Goal: Information Seeking & Learning: Learn about a topic

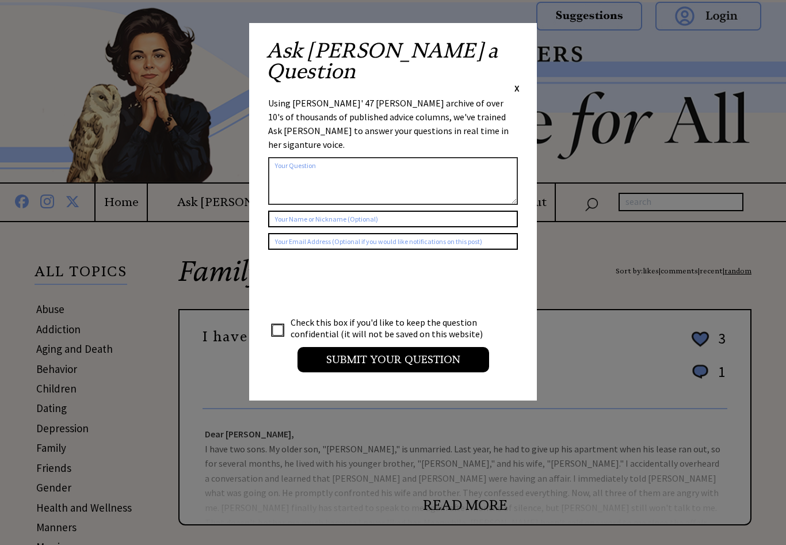
click at [517, 82] on span "X" at bounding box center [516, 88] width 5 height 12
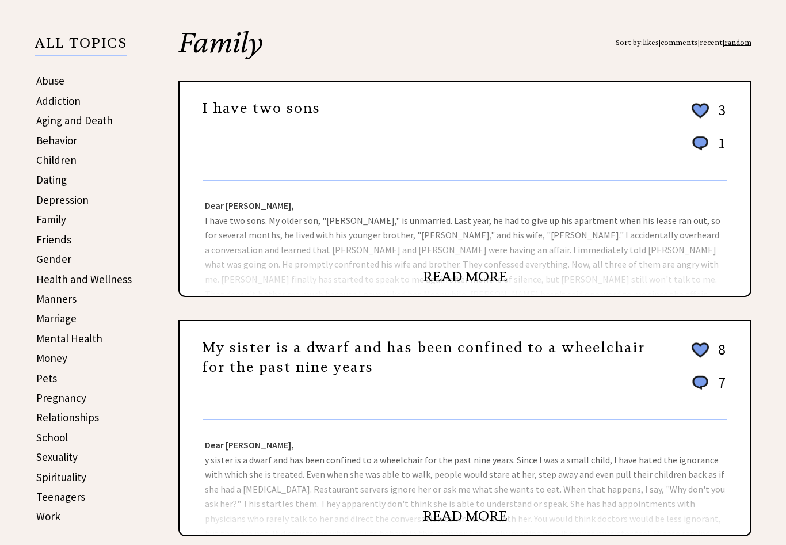
scroll to position [230, 0]
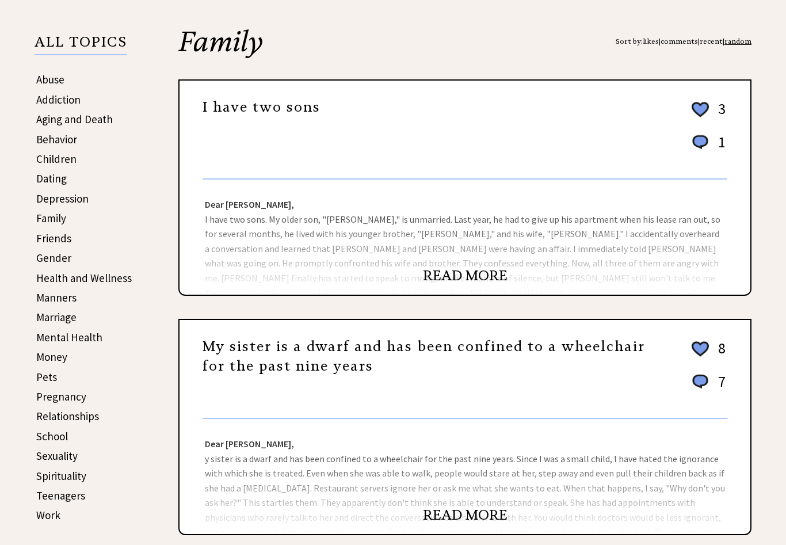
click at [512, 244] on div "Dear Ann Landers, Dear Sorry Mom, While your moral stance was understandable, y…" at bounding box center [465, 237] width 571 height 115
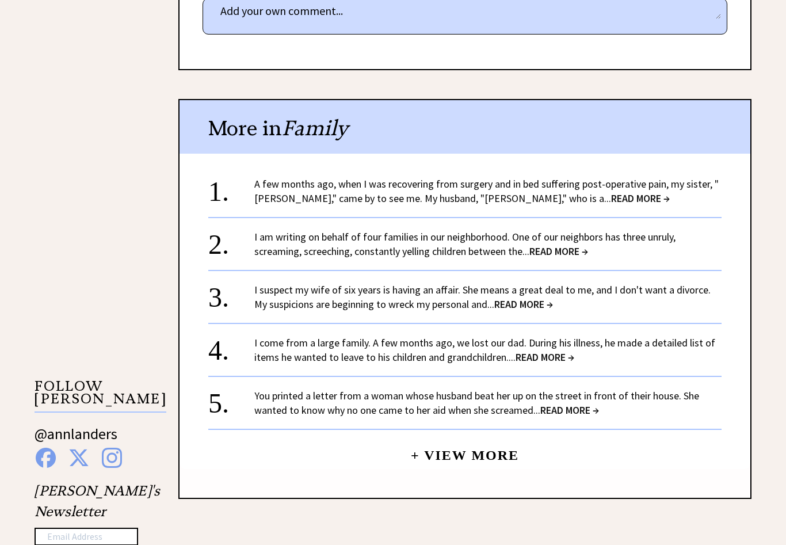
scroll to position [803, 0]
click at [611, 192] on span "READ MORE →" at bounding box center [640, 198] width 59 height 13
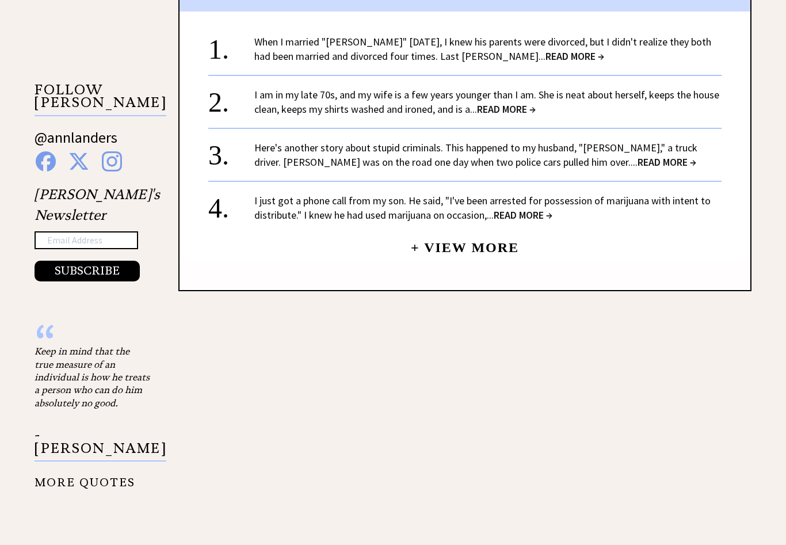
scroll to position [1101, 0]
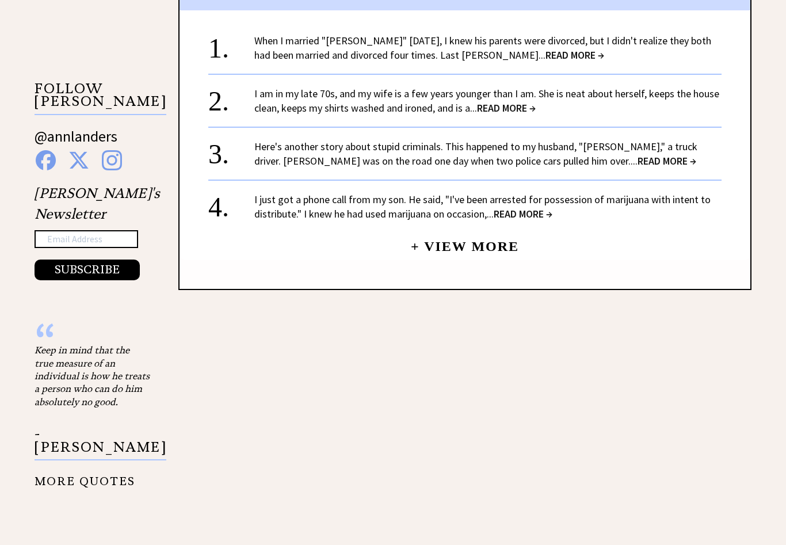
click at [638, 158] on span "READ MORE →" at bounding box center [667, 161] width 59 height 13
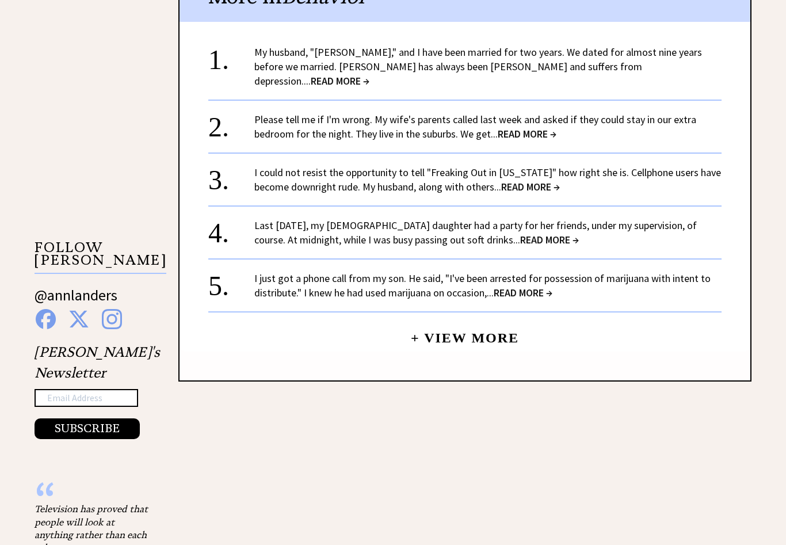
scroll to position [951, 0]
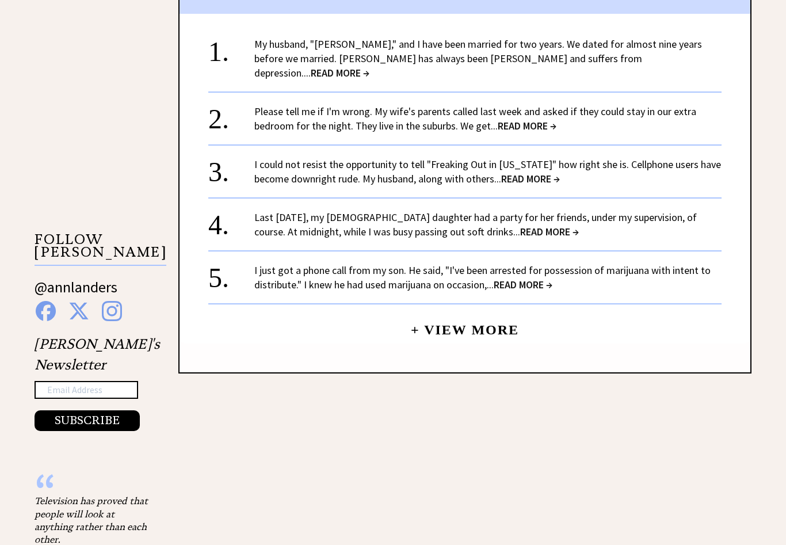
click at [493, 312] on link "+ View More" at bounding box center [465, 324] width 108 height 25
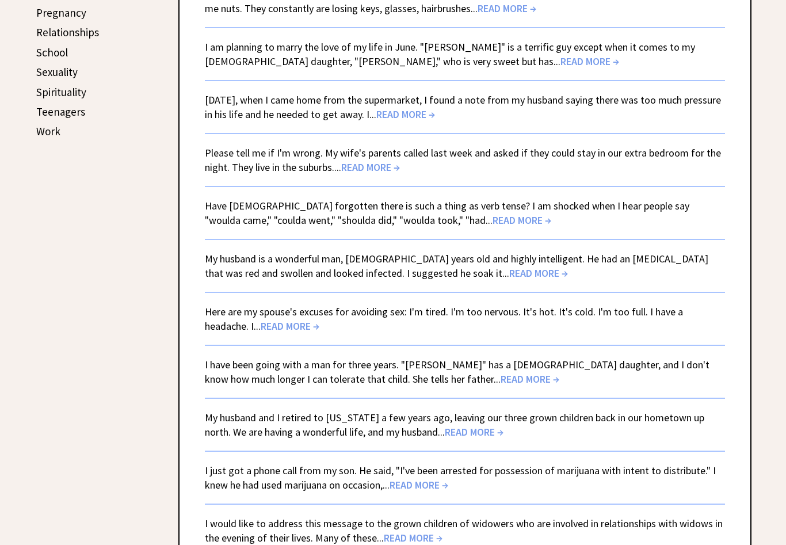
scroll to position [613, 0]
click at [388, 170] on span "READ MORE →" at bounding box center [370, 167] width 59 height 13
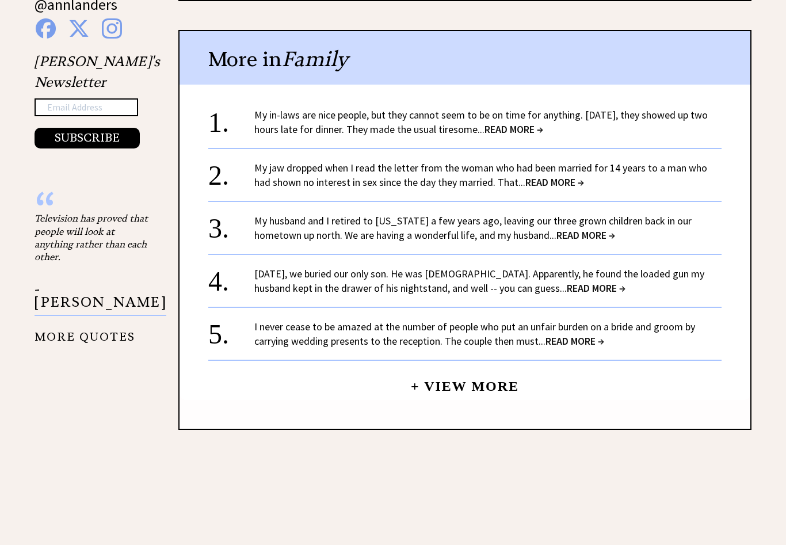
scroll to position [1233, 0]
click at [535, 177] on span "READ MORE →" at bounding box center [554, 182] width 59 height 13
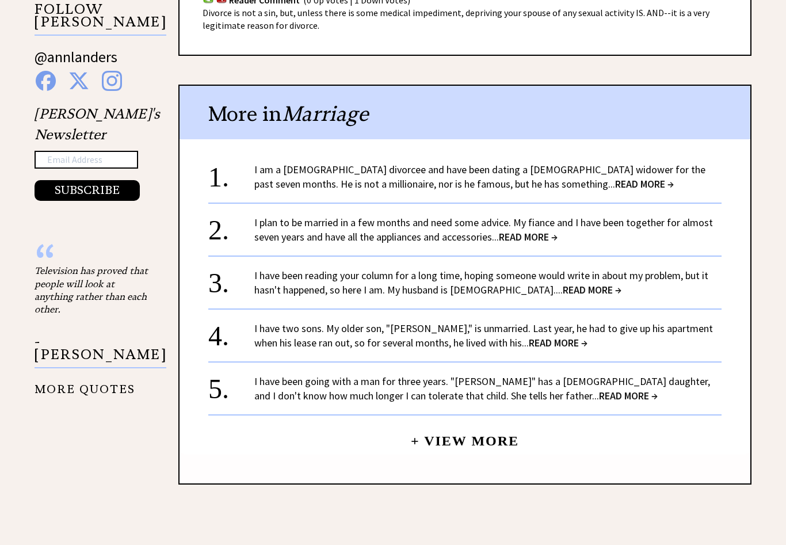
scroll to position [1180, 0]
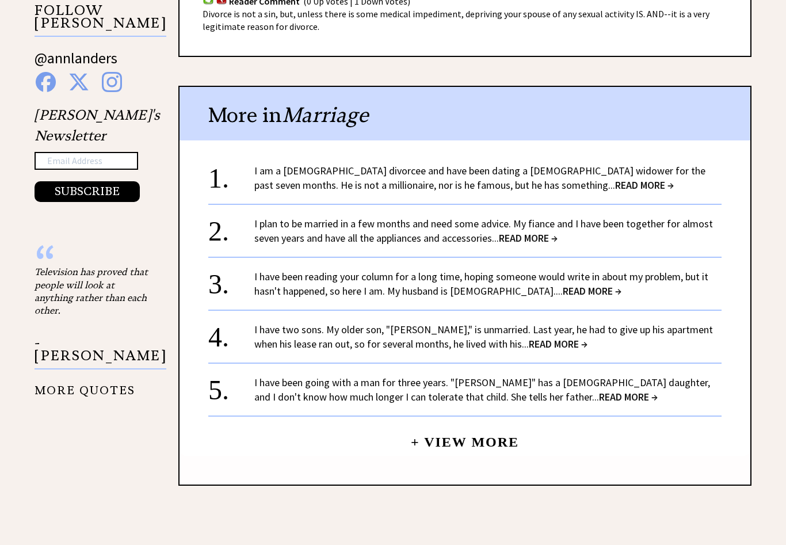
click at [546, 231] on span "READ MORE →" at bounding box center [528, 237] width 59 height 13
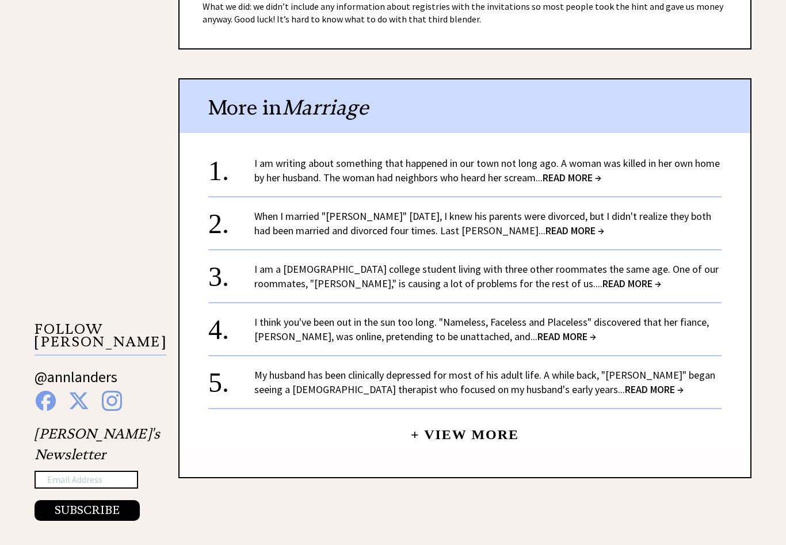
scroll to position [859, 0]
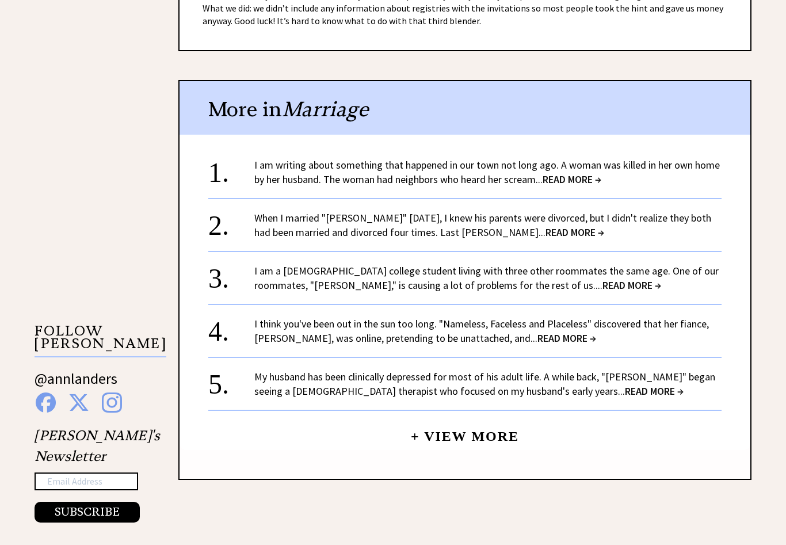
click at [458, 438] on link "+ View More" at bounding box center [465, 431] width 108 height 25
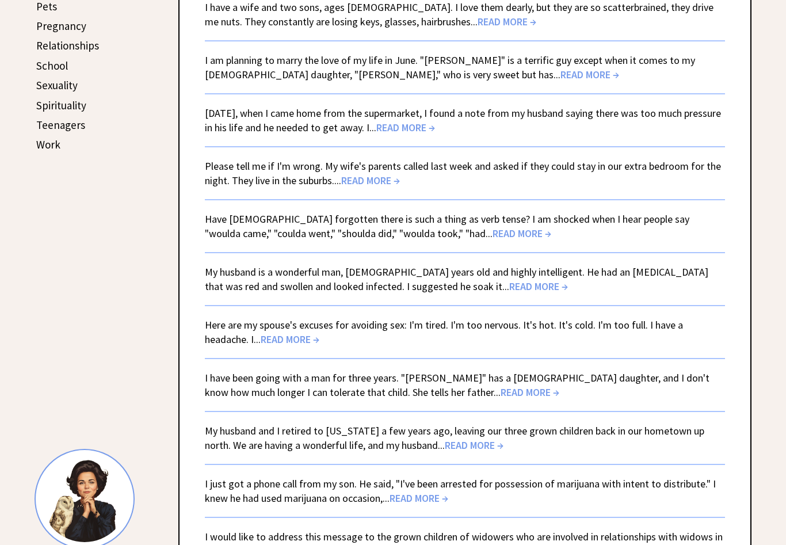
scroll to position [684, 0]
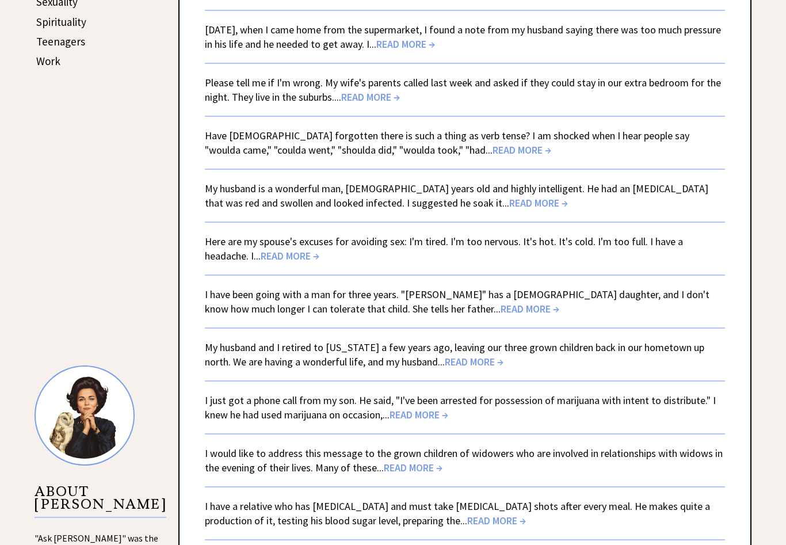
click at [270, 249] on link "Here are my spouse's excuses for avoiding sex: I'm tired. I'm too nervous. It's…" at bounding box center [444, 249] width 478 height 28
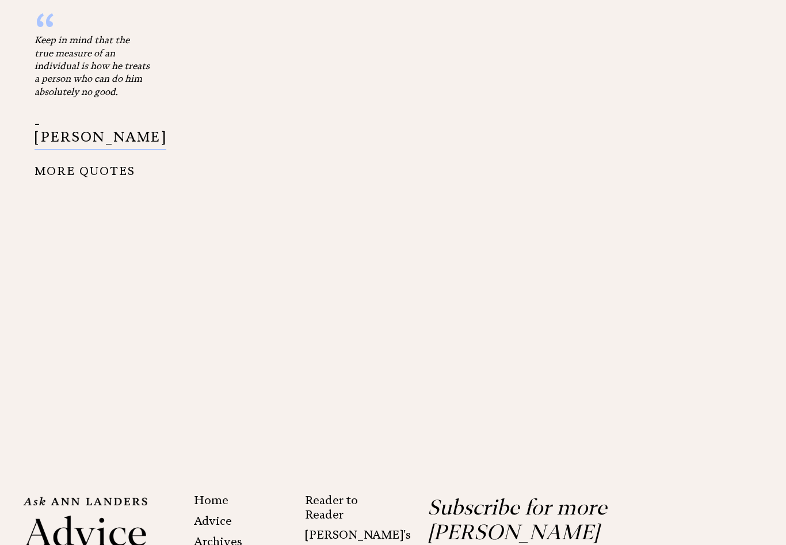
scroll to position [1580, 0]
